Goal: Download file/media

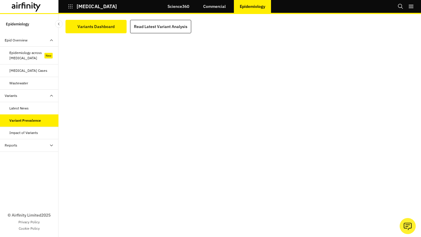
click at [71, 9] on button "COVID-19" at bounding box center [92, 6] width 49 height 10
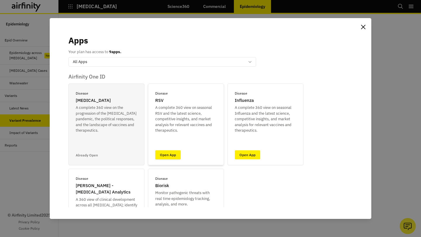
click at [171, 153] on link "Open App" at bounding box center [167, 154] width 25 height 9
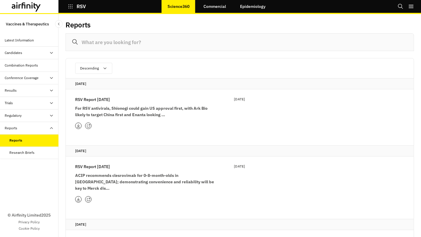
click at [108, 102] on p "RSV Report [DATE]" at bounding box center [92, 99] width 35 height 6
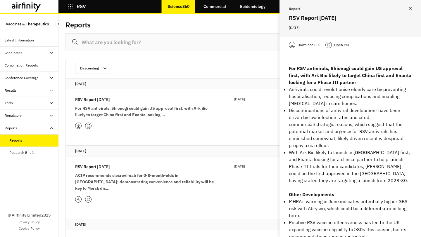
click at [315, 42] on p "Download PDF" at bounding box center [308, 45] width 23 height 6
